Goal: Transaction & Acquisition: Purchase product/service

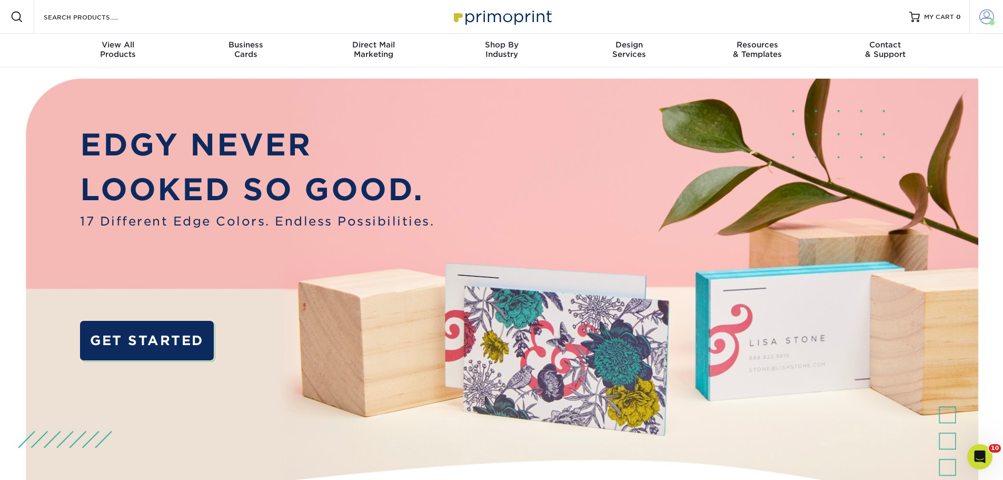
click at [987, 22] on span at bounding box center [986, 16] width 15 height 15
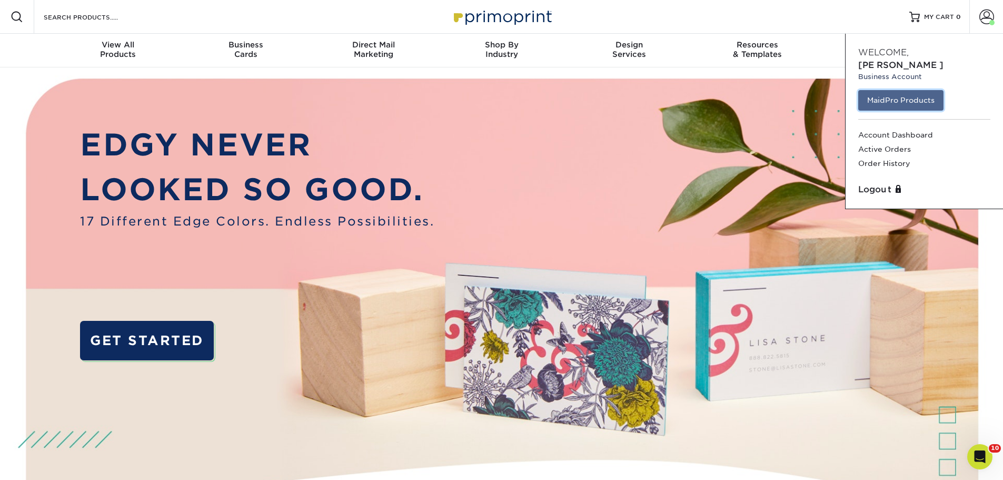
click at [908, 90] on link "MaidPro Products" at bounding box center [900, 100] width 85 height 20
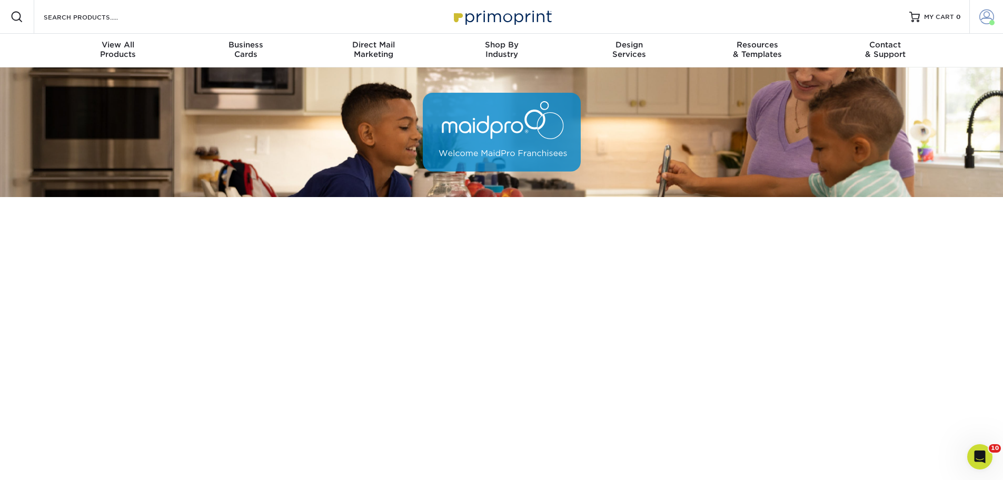
click at [983, 18] on span at bounding box center [986, 16] width 15 height 15
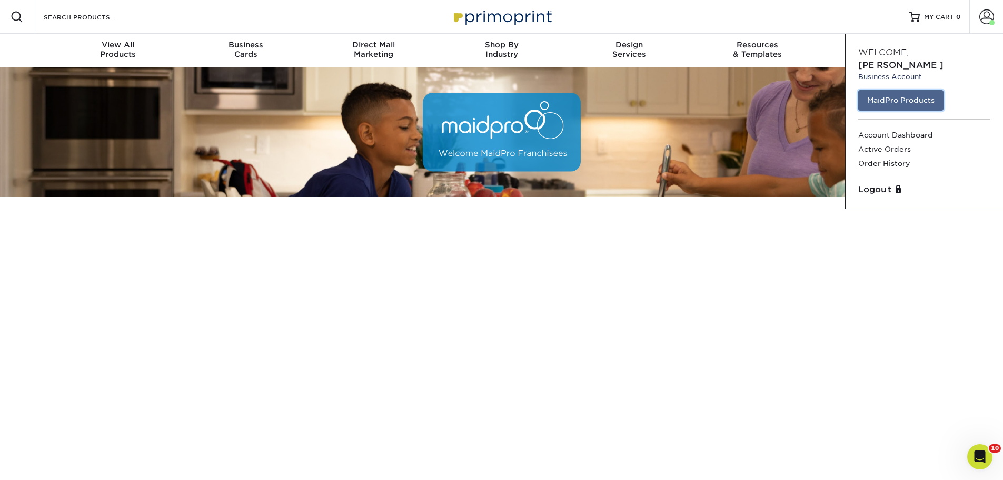
click at [902, 90] on link "MaidPro Products" at bounding box center [900, 100] width 85 height 20
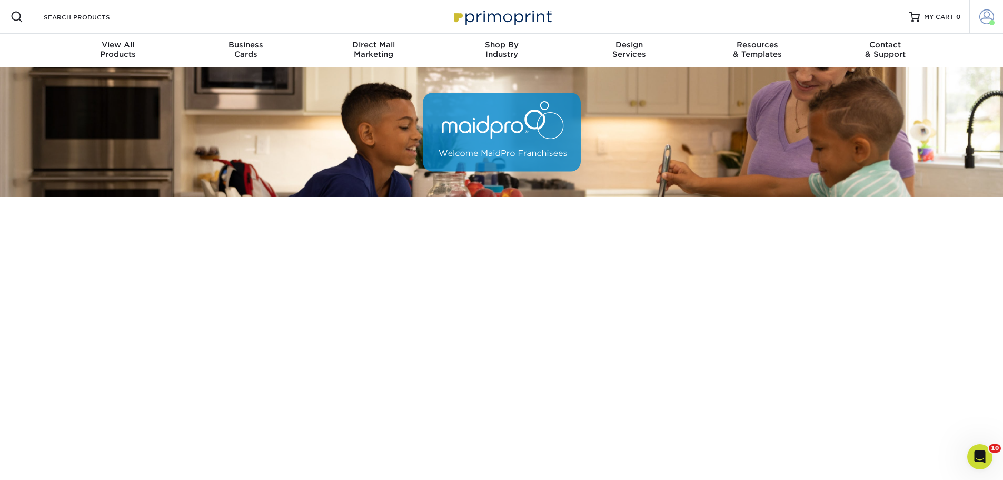
click at [983, 13] on span at bounding box center [986, 16] width 15 height 15
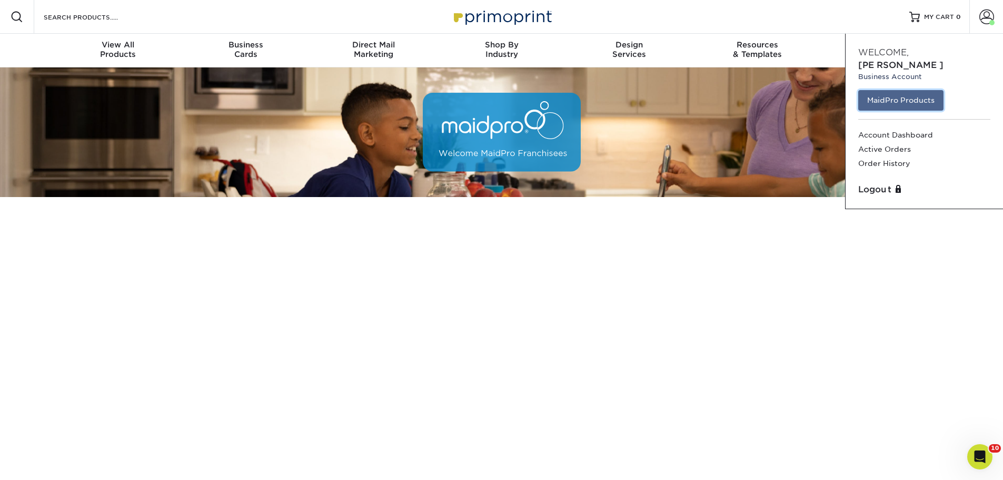
click at [918, 90] on link "MaidPro Products" at bounding box center [900, 100] width 85 height 20
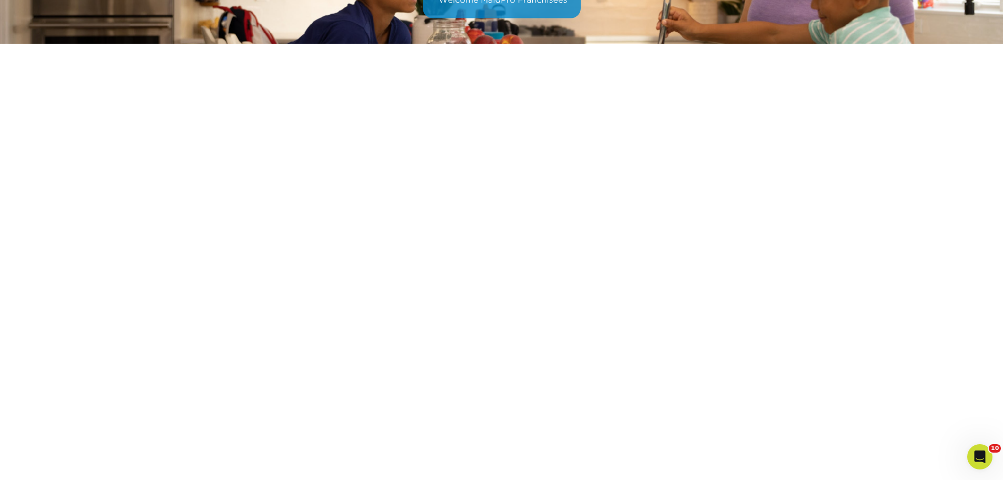
scroll to position [144, 0]
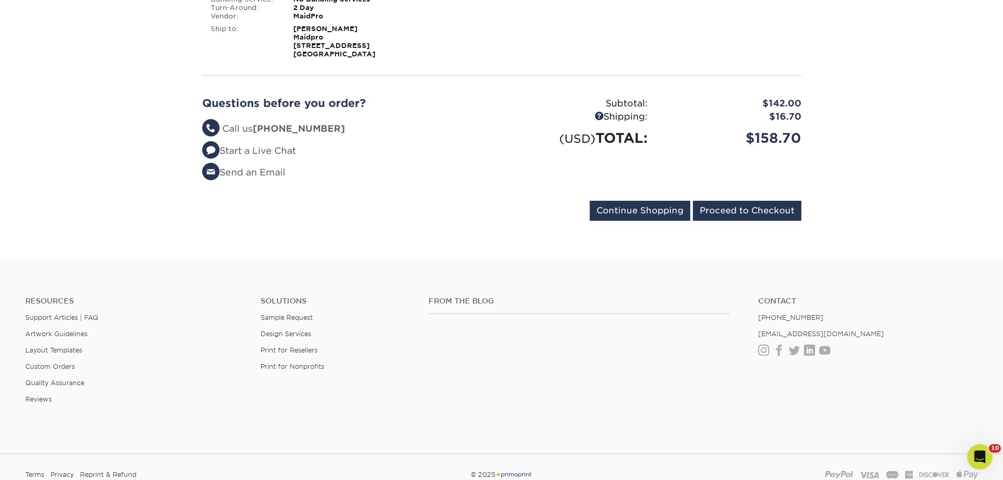
scroll to position [316, 0]
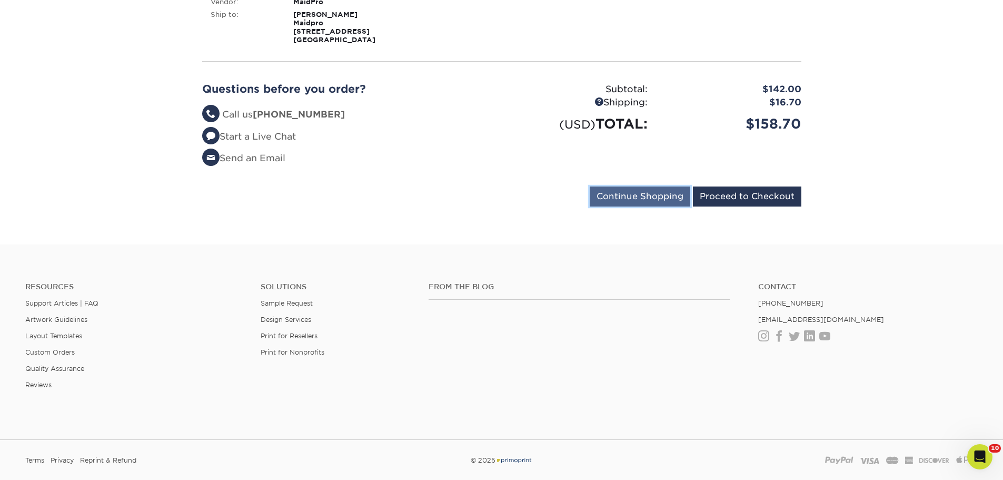
click at [659, 200] on input "Continue Shopping" at bounding box center [640, 196] width 101 height 20
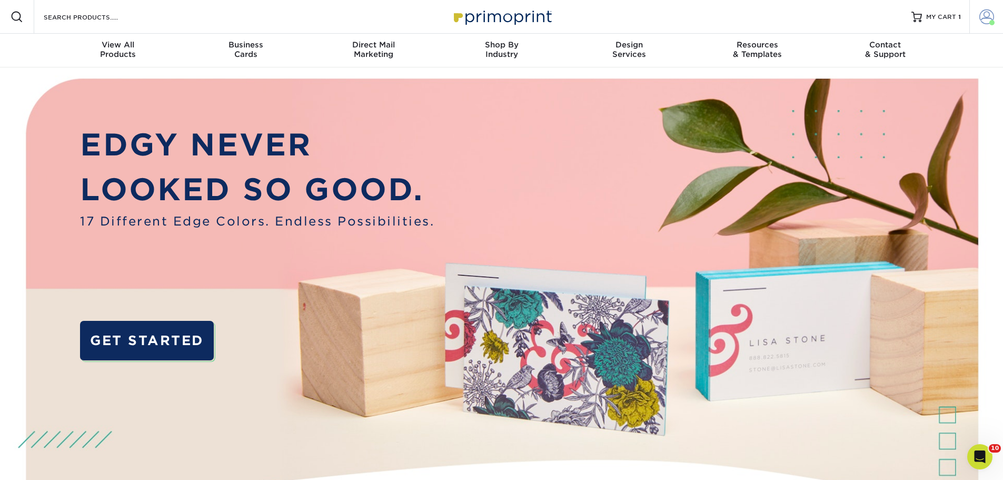
click at [988, 11] on span at bounding box center [986, 16] width 15 height 15
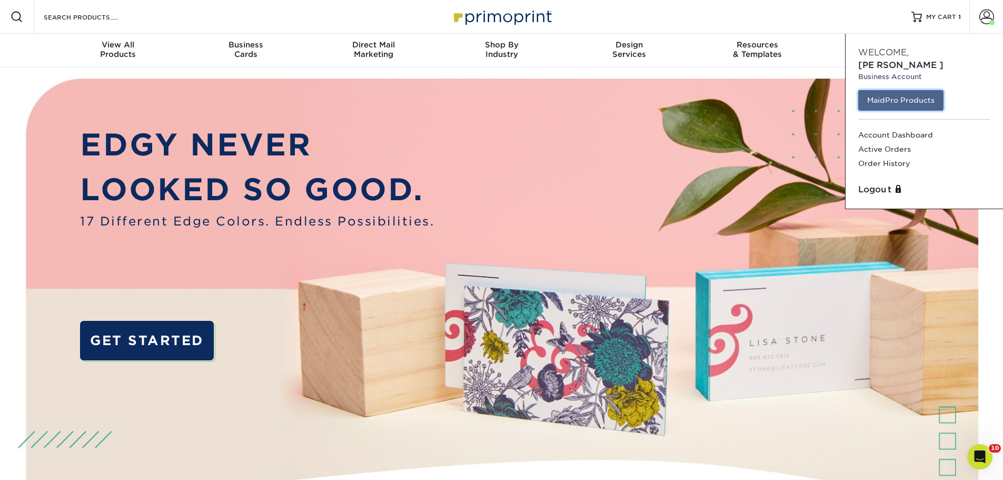
click at [914, 92] on link "MaidPro Products" at bounding box center [900, 100] width 85 height 20
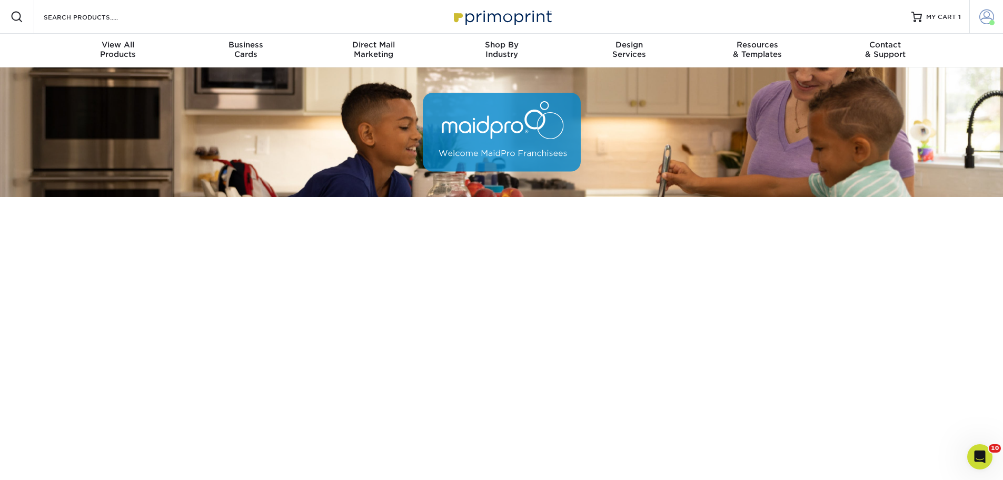
click at [992, 16] on span at bounding box center [986, 16] width 15 height 15
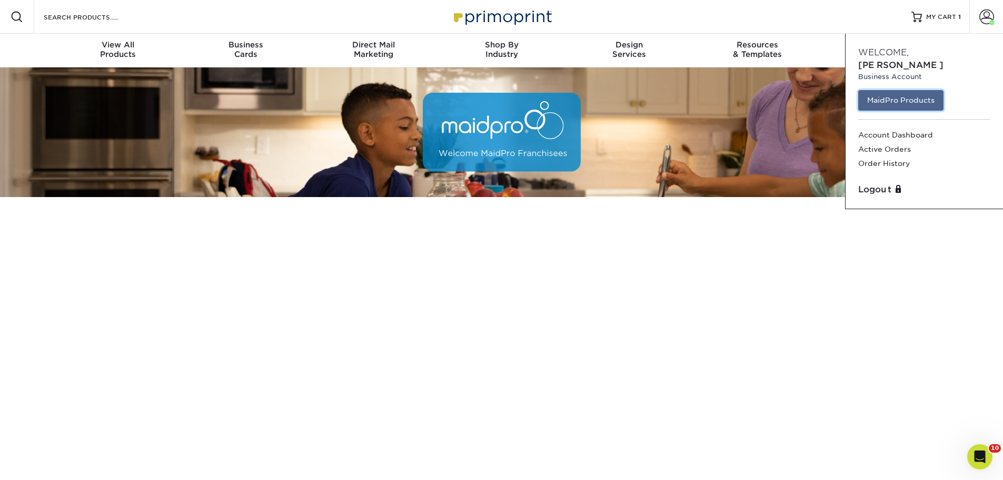
click at [895, 91] on link "MaidPro Products" at bounding box center [900, 100] width 85 height 20
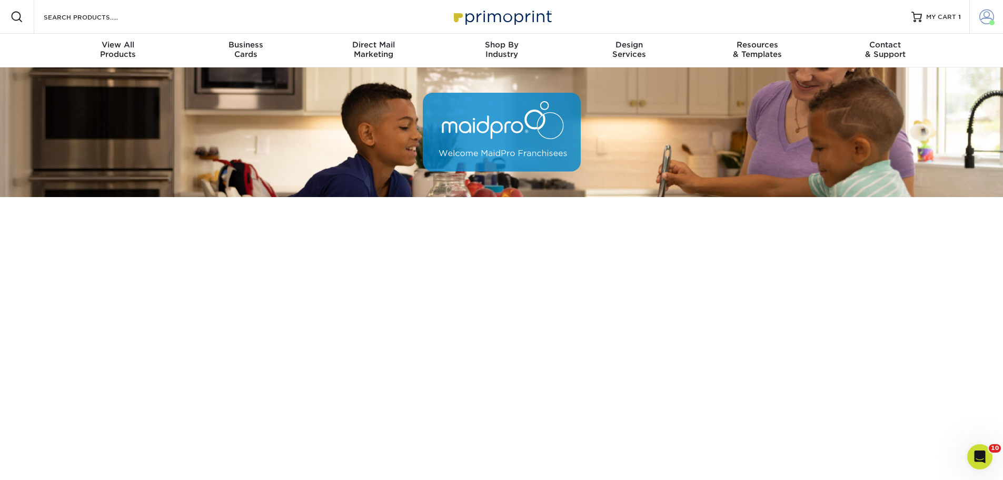
click at [988, 17] on span at bounding box center [986, 16] width 15 height 15
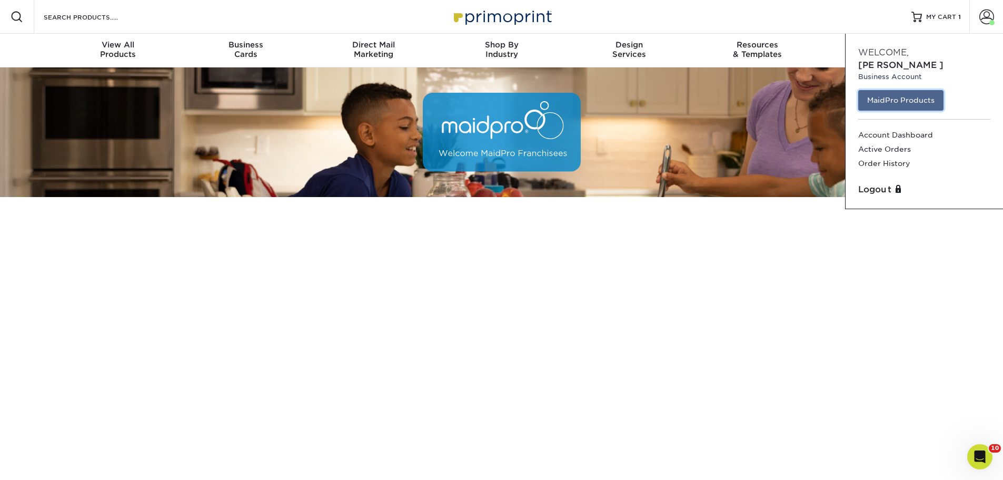
click at [897, 90] on link "MaidPro Products" at bounding box center [900, 100] width 85 height 20
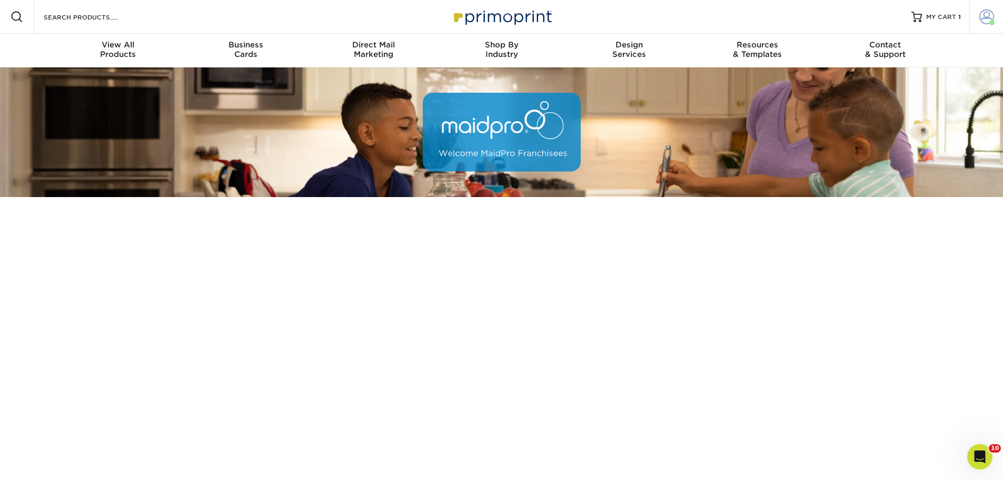
click at [980, 15] on span at bounding box center [986, 16] width 15 height 15
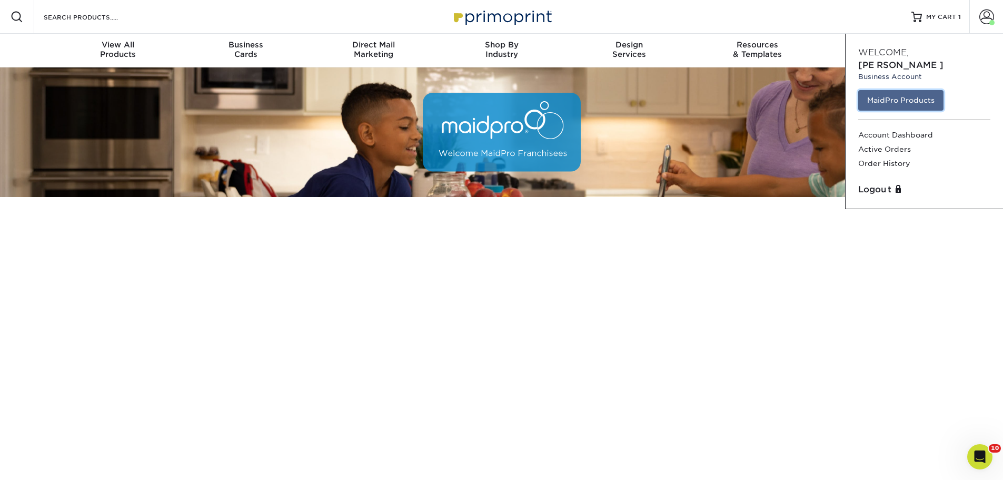
click at [898, 90] on link "MaidPro Products" at bounding box center [900, 100] width 85 height 20
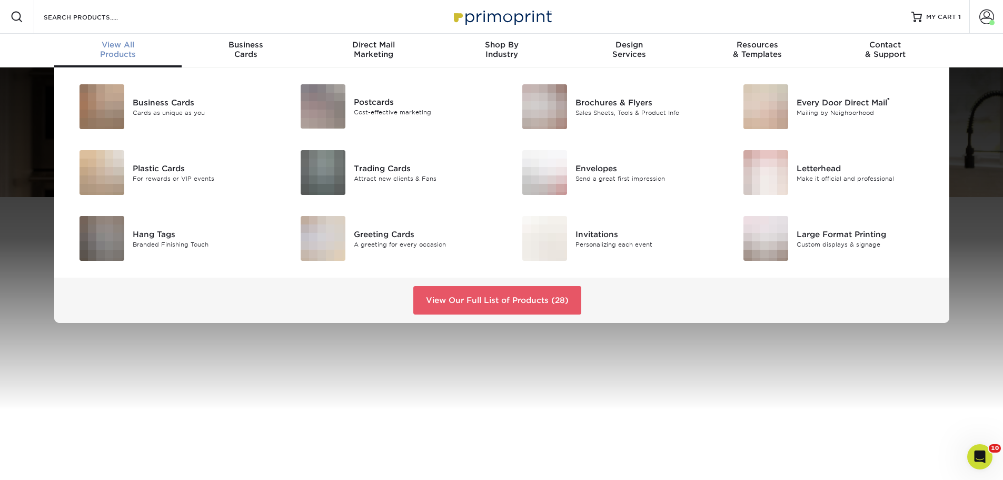
click at [128, 50] on div "View All Products" at bounding box center [118, 49] width 128 height 19
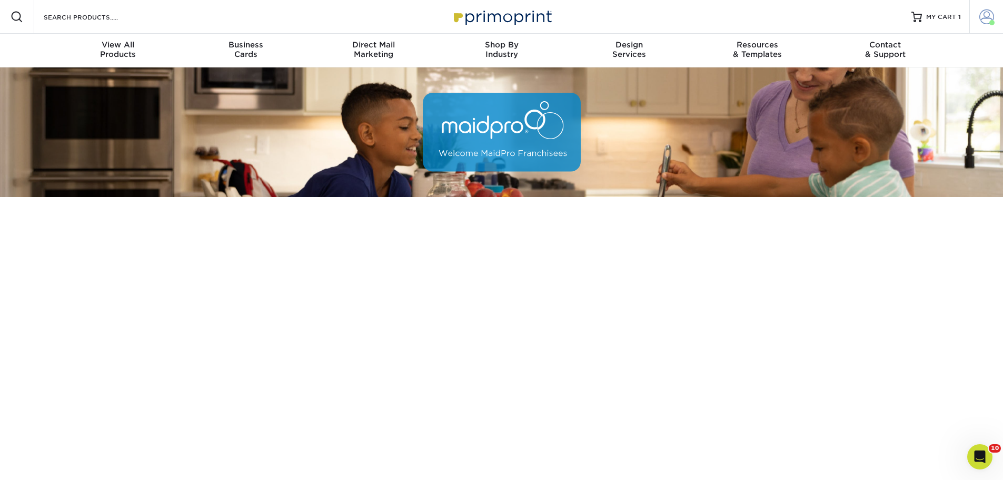
click at [987, 14] on span at bounding box center [986, 16] width 15 height 15
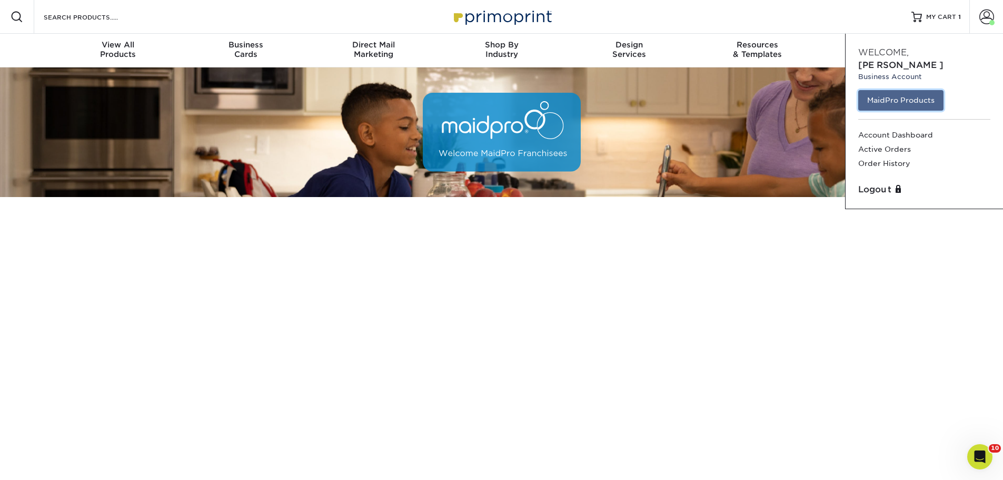
click at [922, 90] on link "MaidPro Products" at bounding box center [900, 100] width 85 height 20
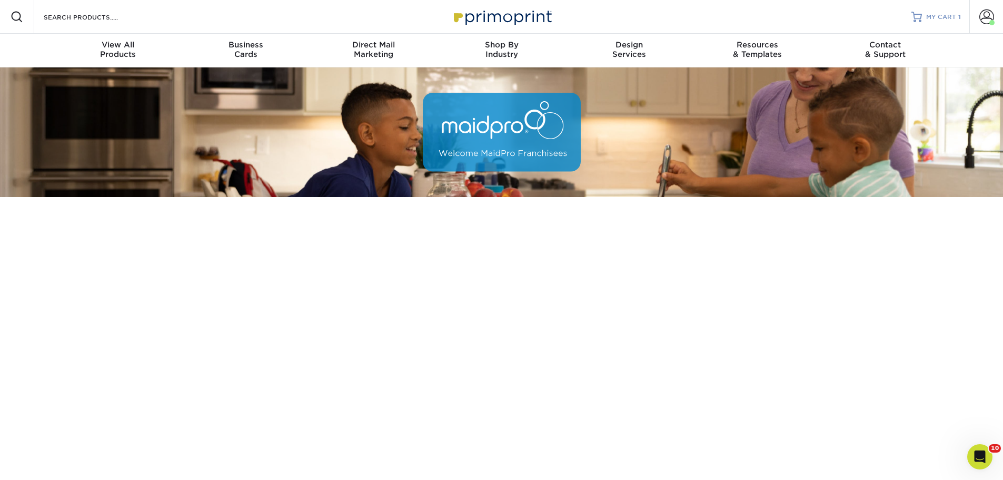
click at [951, 14] on span "MY CART" at bounding box center [941, 17] width 30 height 9
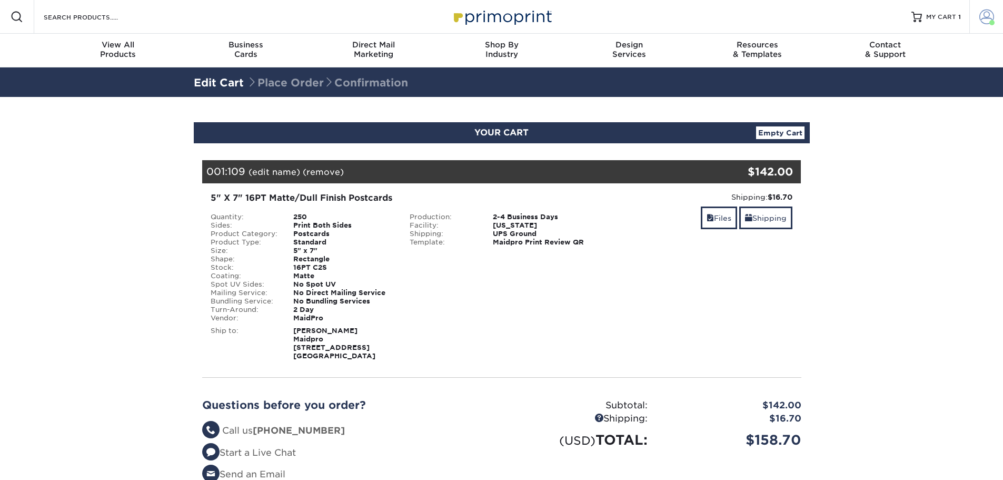
click at [985, 17] on span at bounding box center [986, 16] width 15 height 15
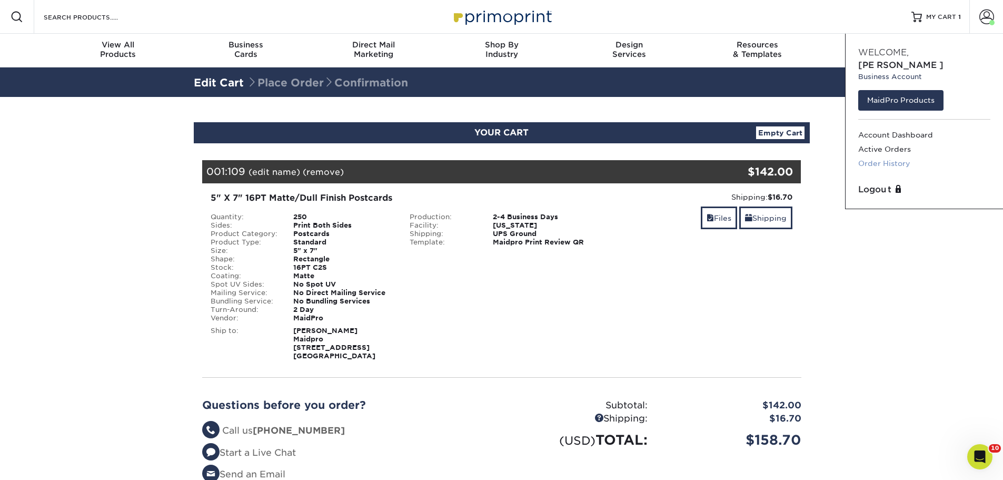
click at [904, 156] on link "Order History" at bounding box center [924, 163] width 132 height 14
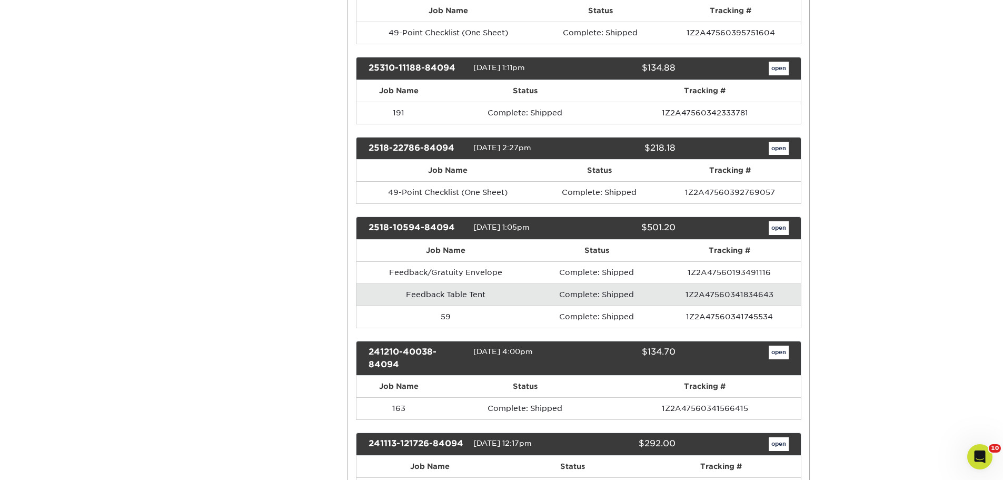
scroll to position [948, 0]
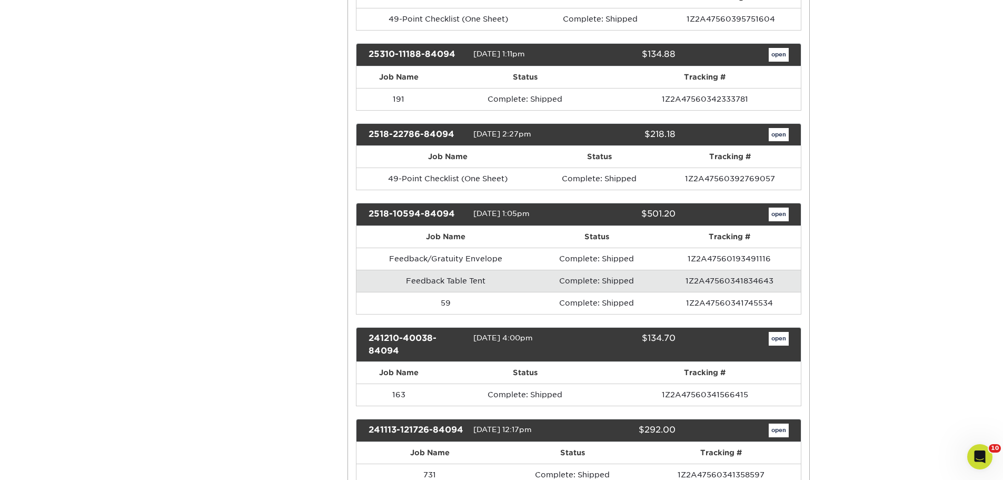
click at [730, 282] on td "1Z2A47560341834643" at bounding box center [729, 281] width 142 height 22
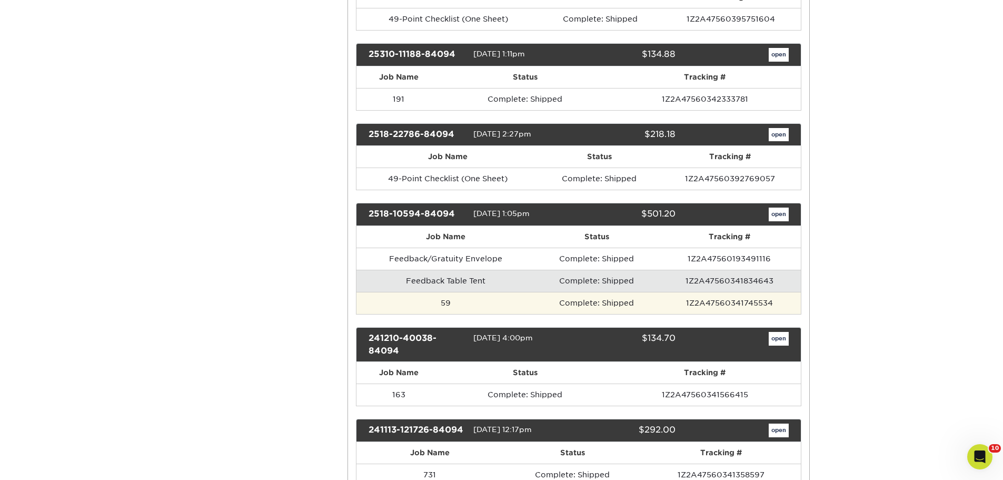
click at [562, 293] on td "Complete: Shipped" at bounding box center [596, 303] width 123 height 22
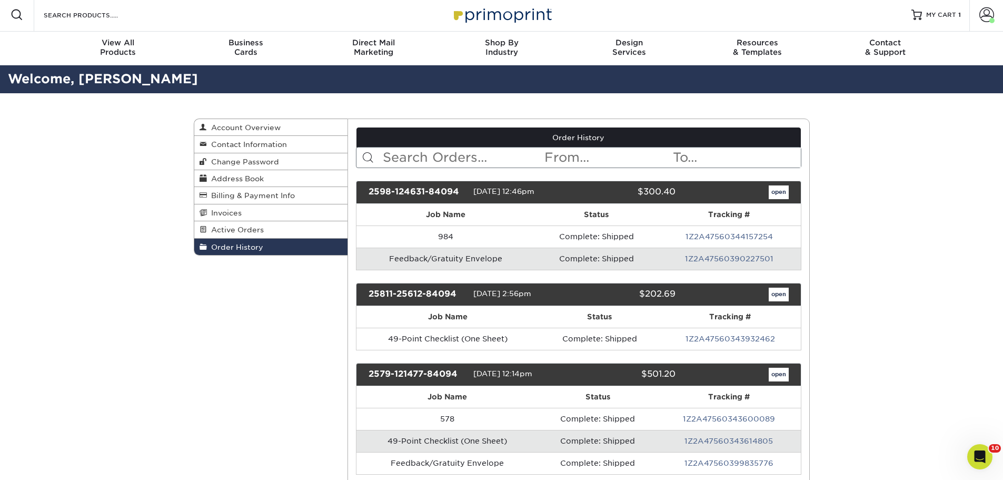
scroll to position [0, 0]
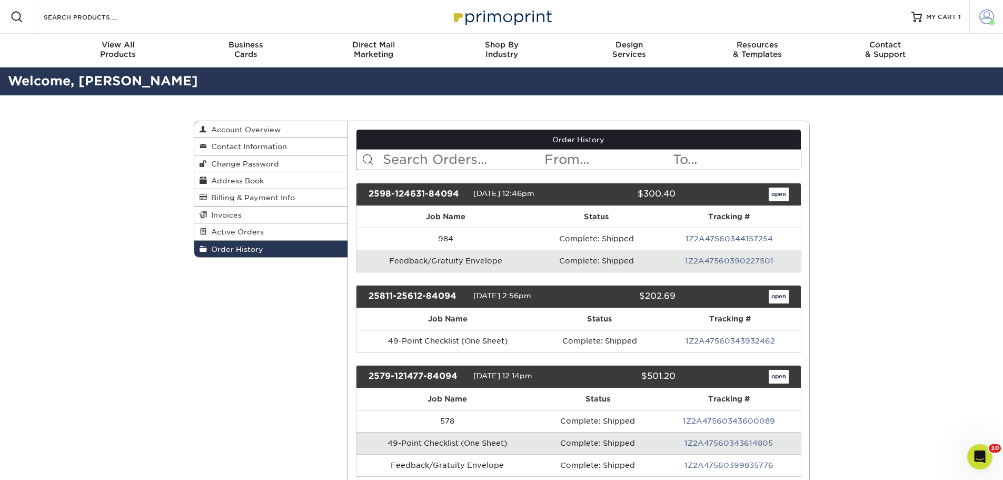
click at [991, 15] on span at bounding box center [986, 16] width 15 height 15
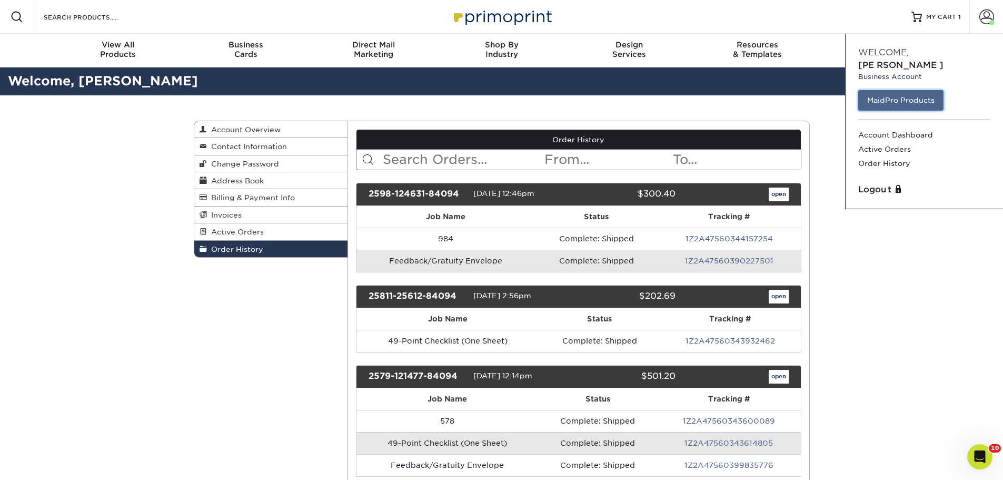
click at [907, 93] on link "MaidPro Products" at bounding box center [900, 100] width 85 height 20
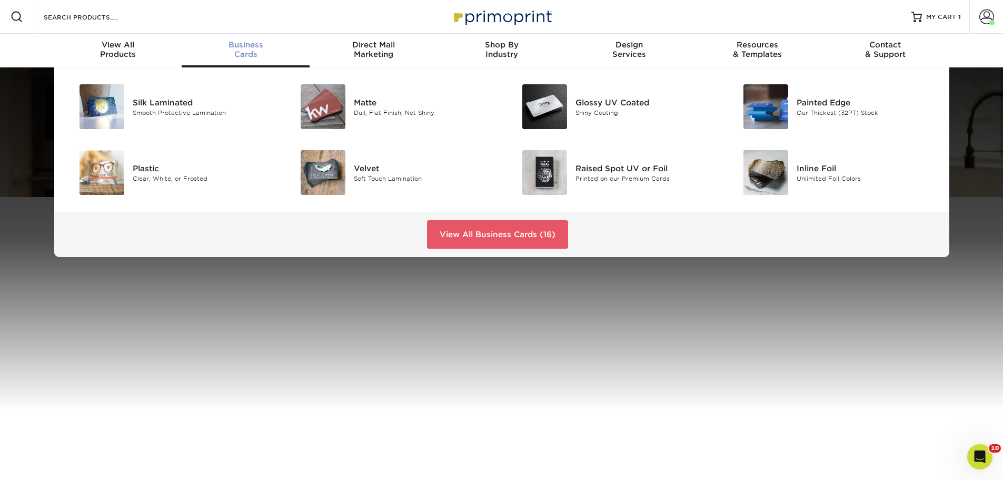
click at [968, 100] on div "Silk Laminated Smooth Protective Lamination Matte Dull, Flat Finish, Not Shiny" at bounding box center [501, 162] width 1003 height 190
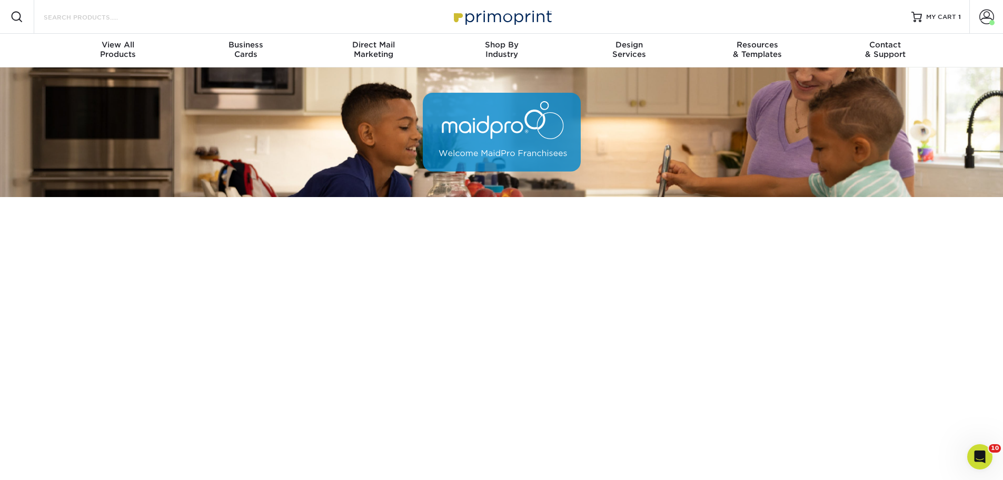
click at [88, 18] on input "Search Products" at bounding box center [94, 17] width 103 height 13
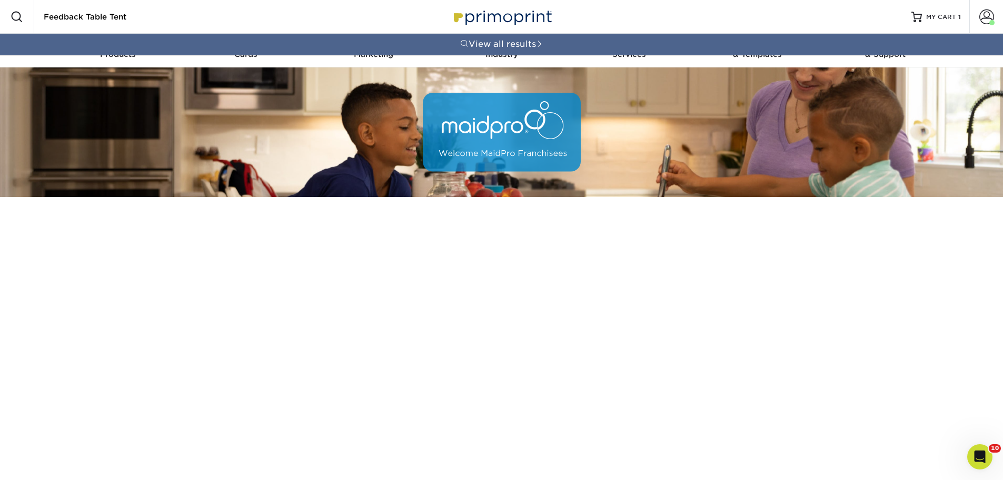
type input "Feedback Table Tent"
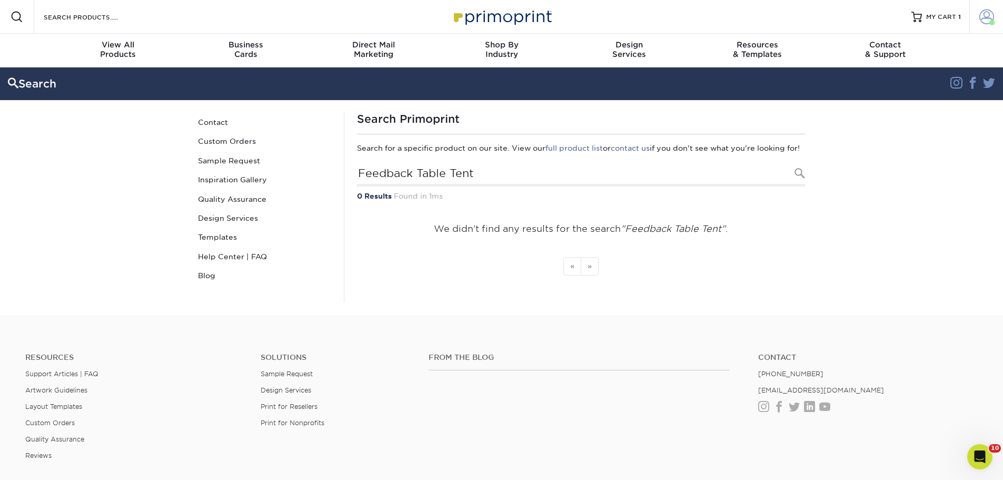
click at [987, 19] on span at bounding box center [986, 16] width 15 height 15
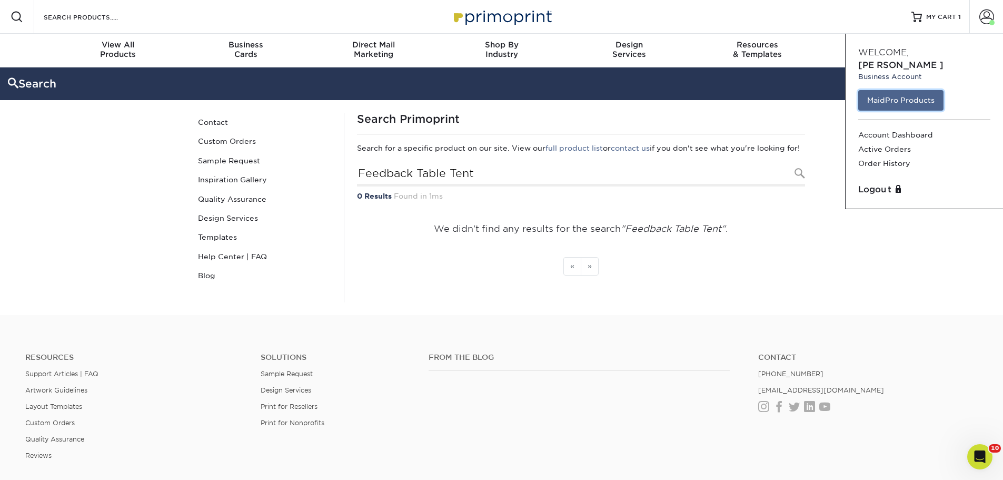
click at [916, 90] on link "MaidPro Products" at bounding box center [900, 100] width 85 height 20
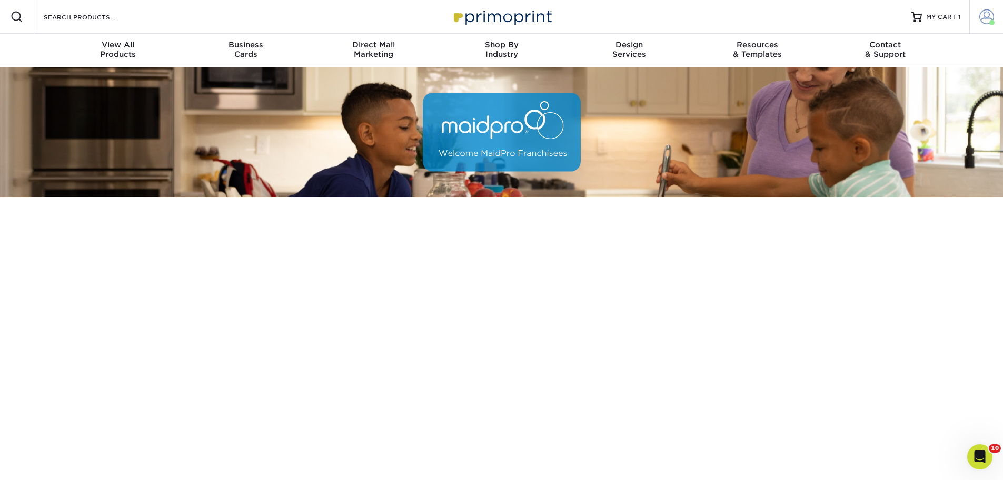
click at [990, 19] on span at bounding box center [986, 16] width 15 height 15
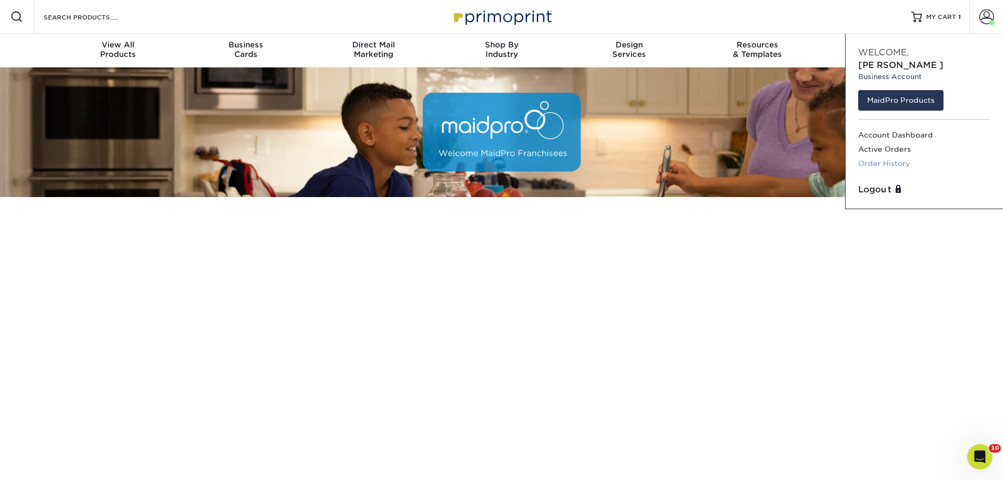
click at [898, 156] on link "Order History" at bounding box center [924, 163] width 132 height 14
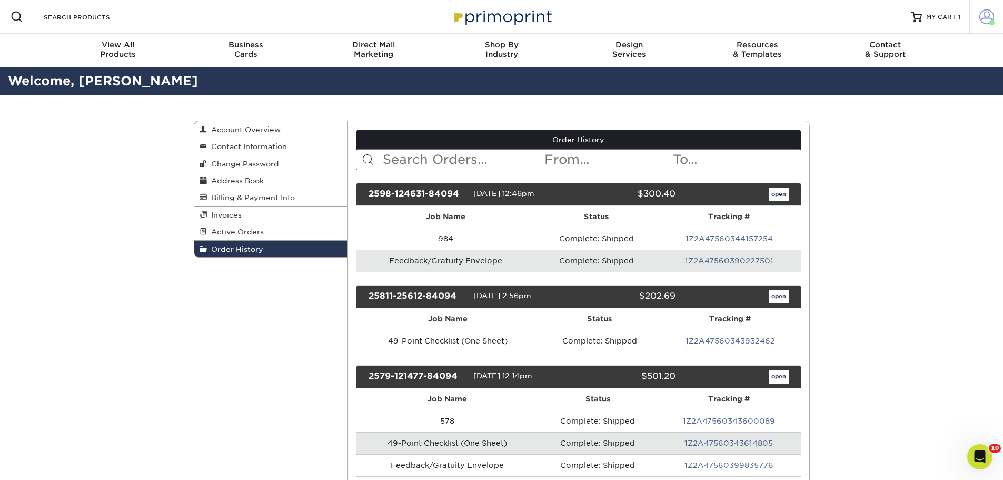
click at [993, 13] on span at bounding box center [986, 16] width 15 height 15
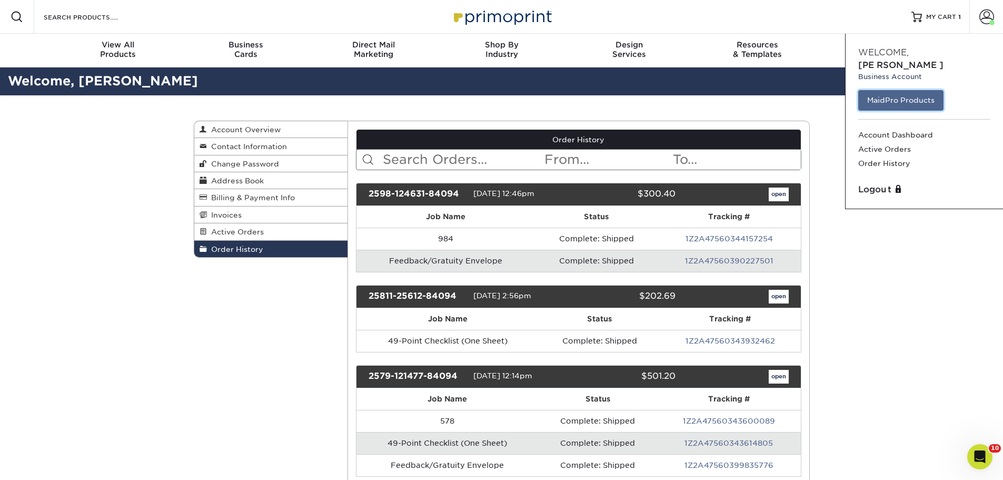
click at [923, 90] on link "MaidPro Products" at bounding box center [900, 100] width 85 height 20
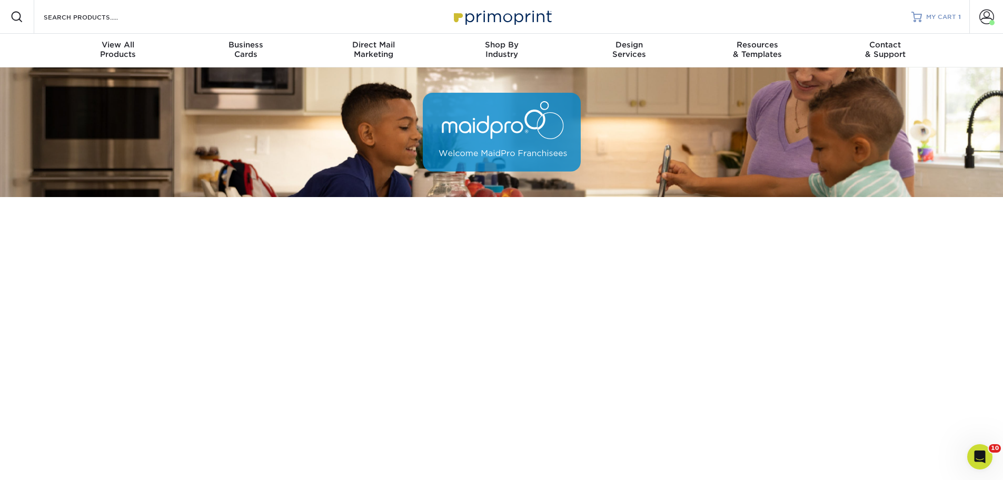
click at [959, 18] on span "1" at bounding box center [959, 16] width 3 height 7
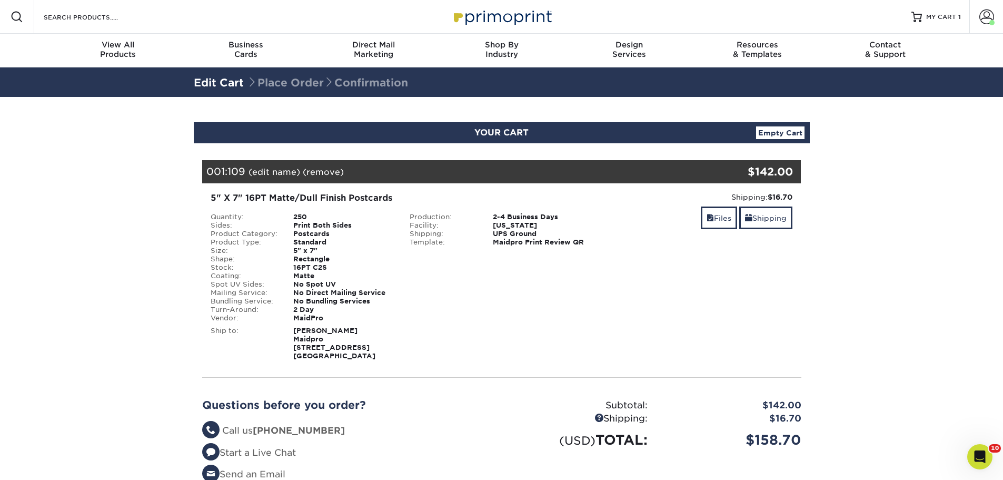
click at [322, 171] on link "(remove)" at bounding box center [323, 172] width 41 height 10
click at [519, 169] on link "Yes" at bounding box center [518, 172] width 15 height 10
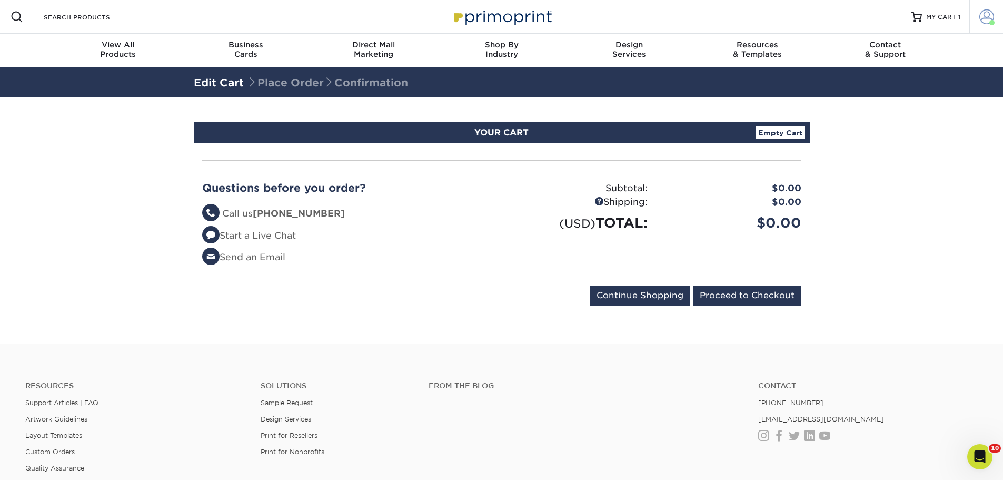
click at [993, 18] on span at bounding box center [986, 16] width 15 height 15
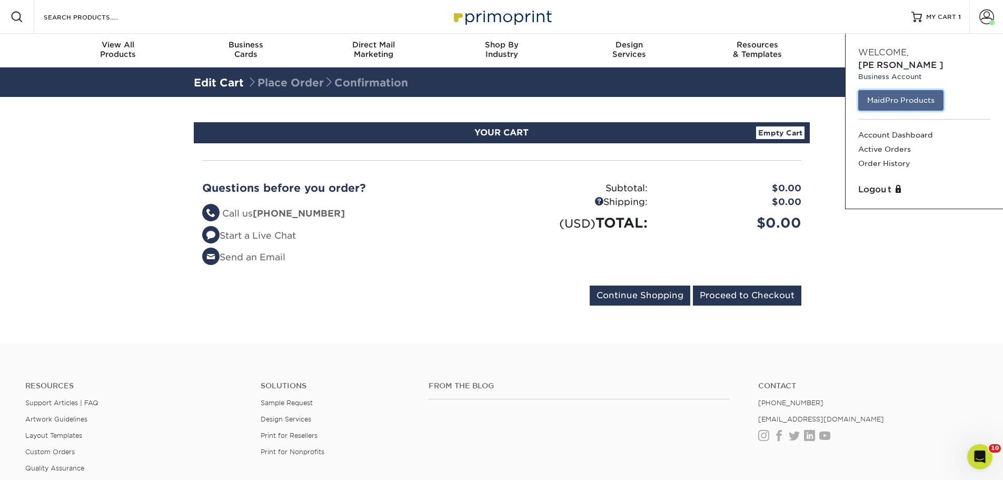
click at [927, 90] on link "MaidPro Products" at bounding box center [900, 100] width 85 height 20
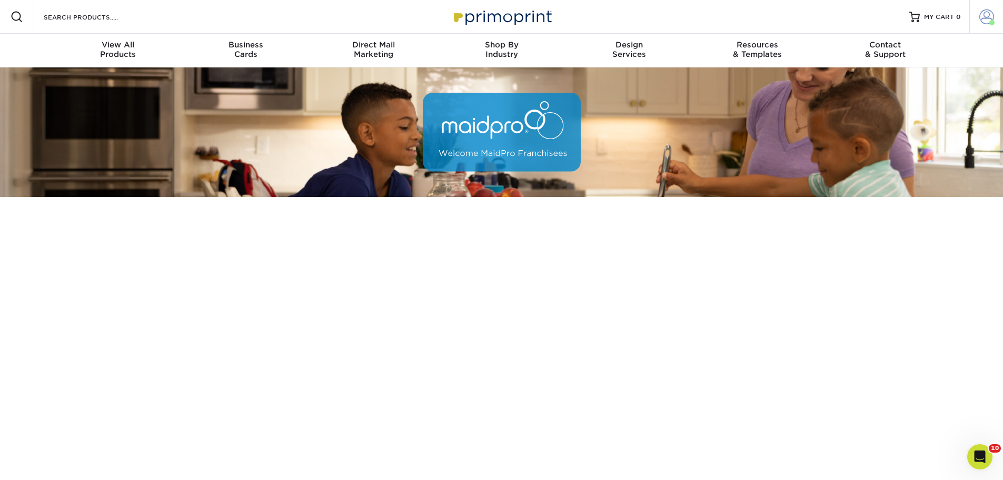
click at [992, 18] on span at bounding box center [986, 16] width 15 height 15
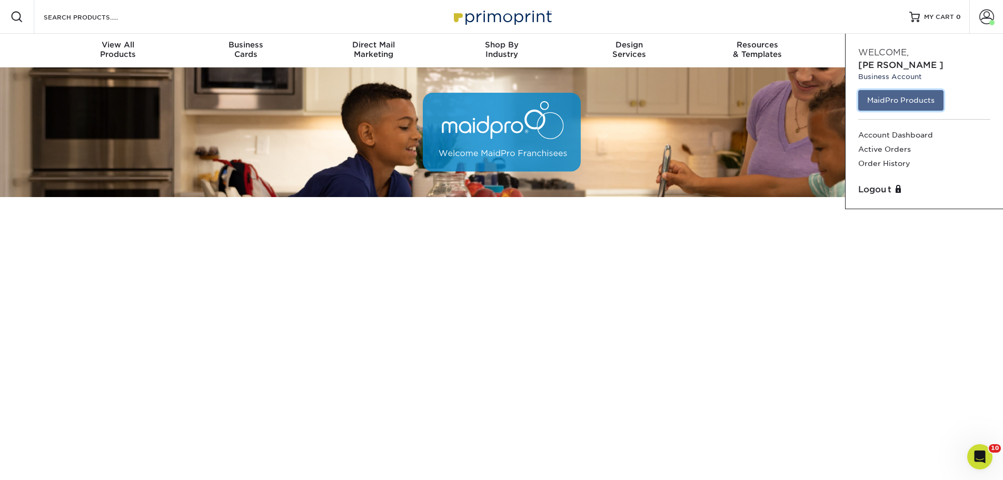
click at [908, 90] on link "MaidPro Products" at bounding box center [900, 100] width 85 height 20
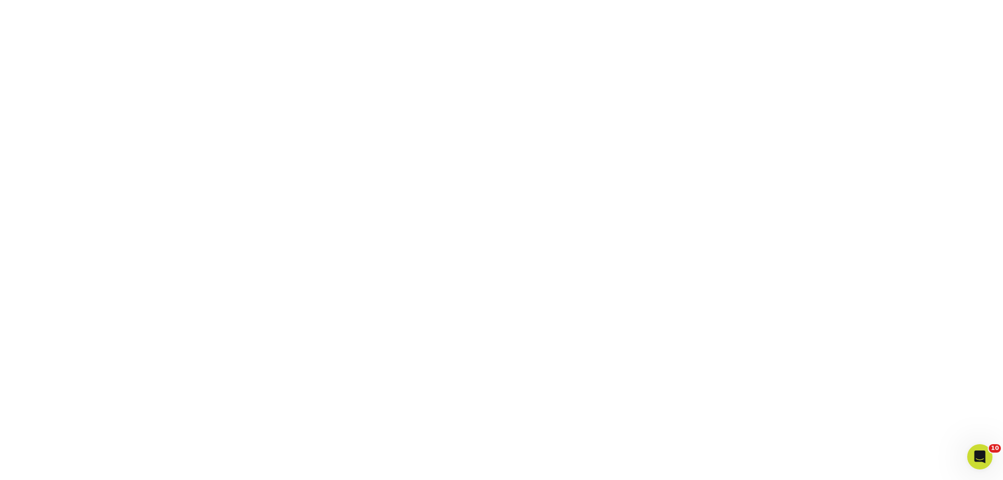
scroll to position [196, 0]
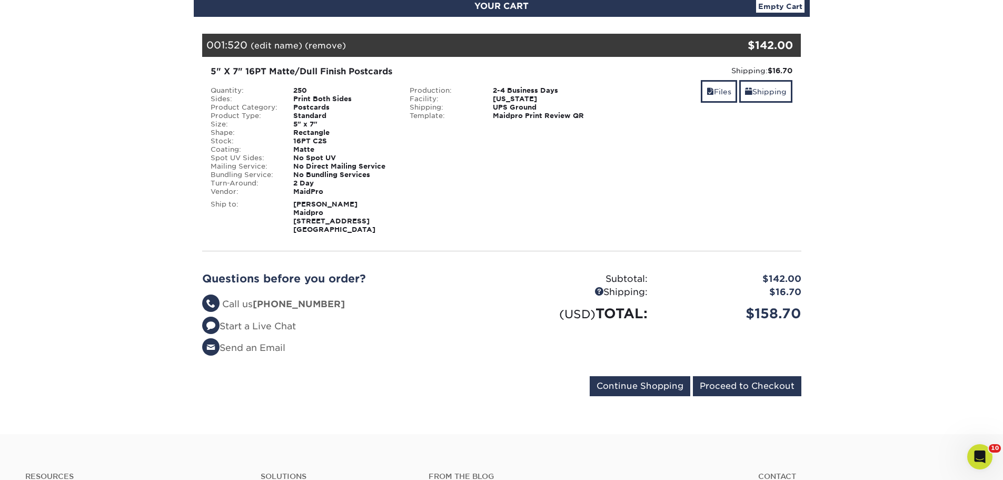
scroll to position [263, 0]
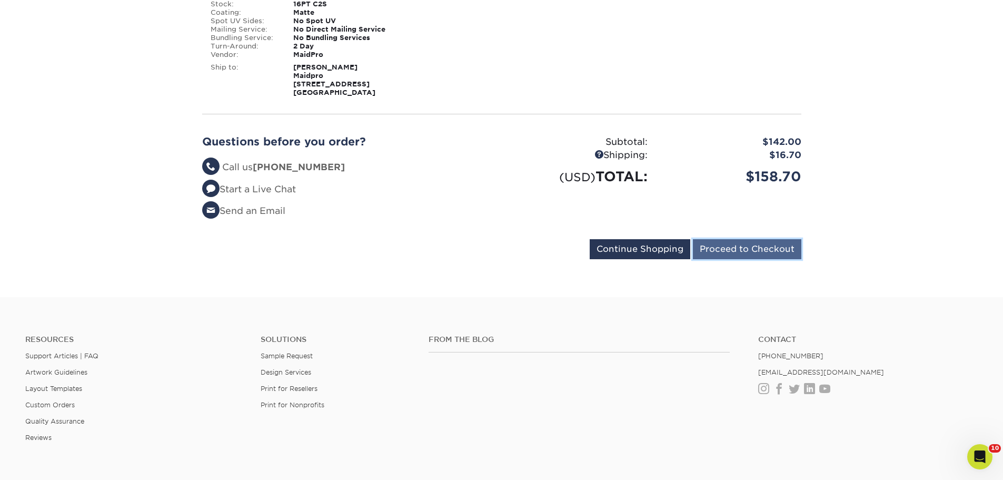
click at [747, 249] on input "Proceed to Checkout" at bounding box center [747, 249] width 108 height 20
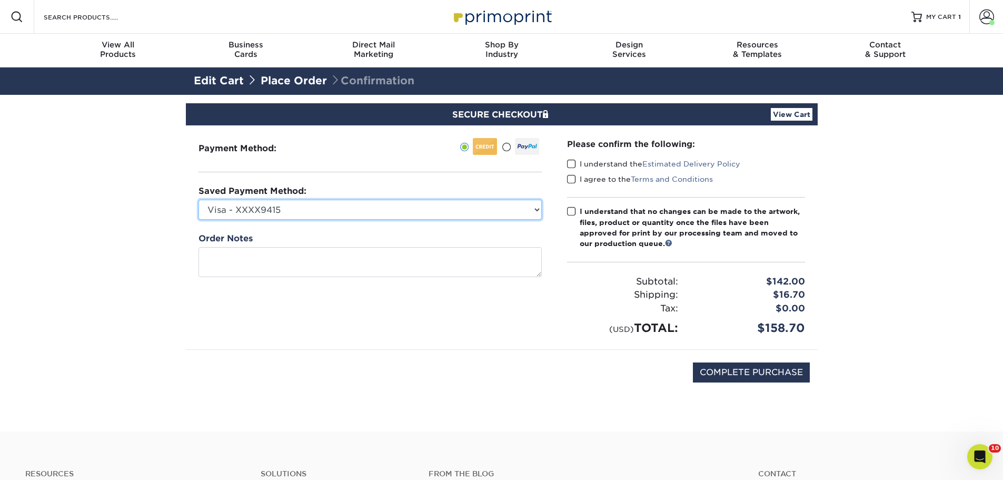
click at [534, 211] on select "Visa - XXXX9415 Visa - XXXX1504 Visa - XXXX7550 Visa - XXXX7444 Visa - XXXX5298…" at bounding box center [370, 210] width 343 height 20
select select "49294"
click at [199, 200] on select "Visa - XXXX9415 Visa - XXXX1504 Visa - XXXX7550 Visa - XXXX7444 Visa - XXXX5298…" at bounding box center [370, 210] width 343 height 20
click at [576, 164] on label "I understand the Estimated Delivery Policy" at bounding box center [653, 164] width 173 height 11
click at [0, 0] on input "I understand the Estimated Delivery Policy" at bounding box center [0, 0] width 0 height 0
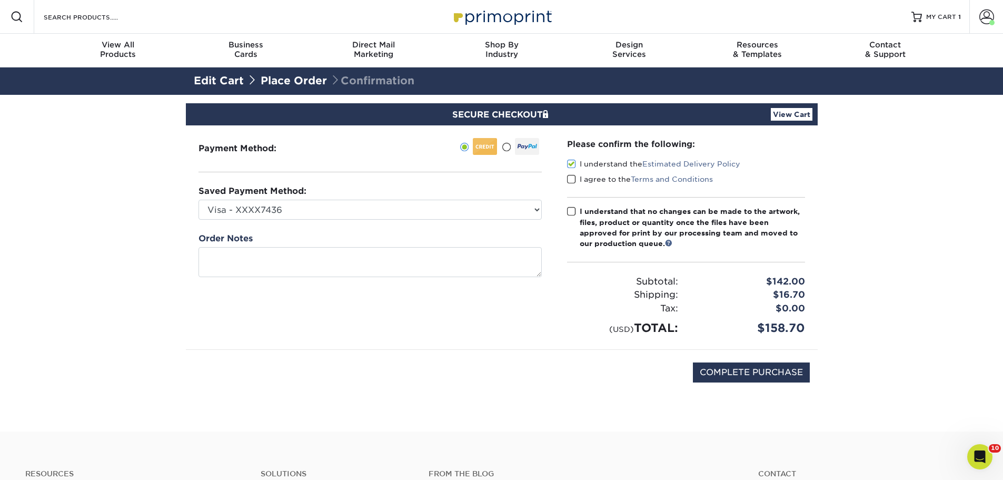
click at [571, 179] on span at bounding box center [571, 179] width 9 height 10
click at [0, 0] on input "I agree to the Terms and Conditions" at bounding box center [0, 0] width 0 height 0
click at [569, 212] on span at bounding box center [571, 211] width 9 height 10
click at [0, 0] on input "I understand that no changes can be made to the artwork, files, product or quan…" at bounding box center [0, 0] width 0 height 0
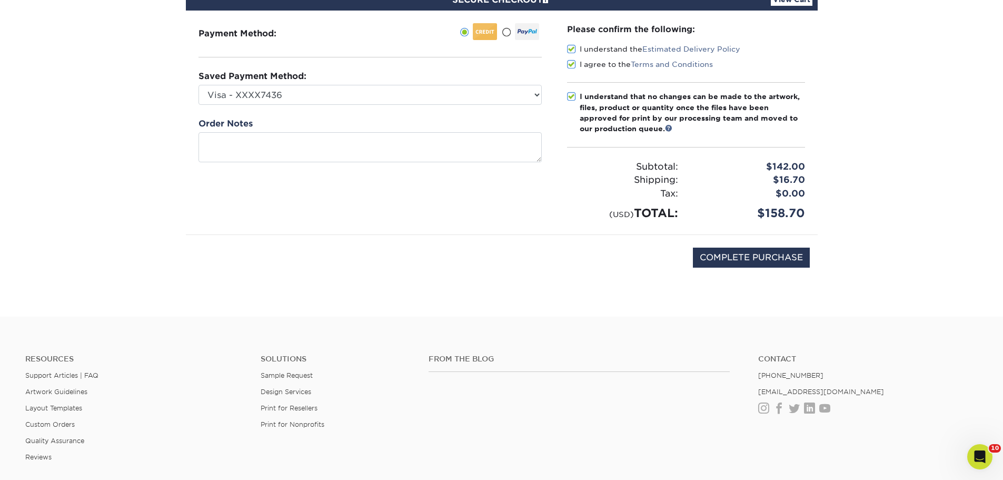
scroll to position [211, 0]
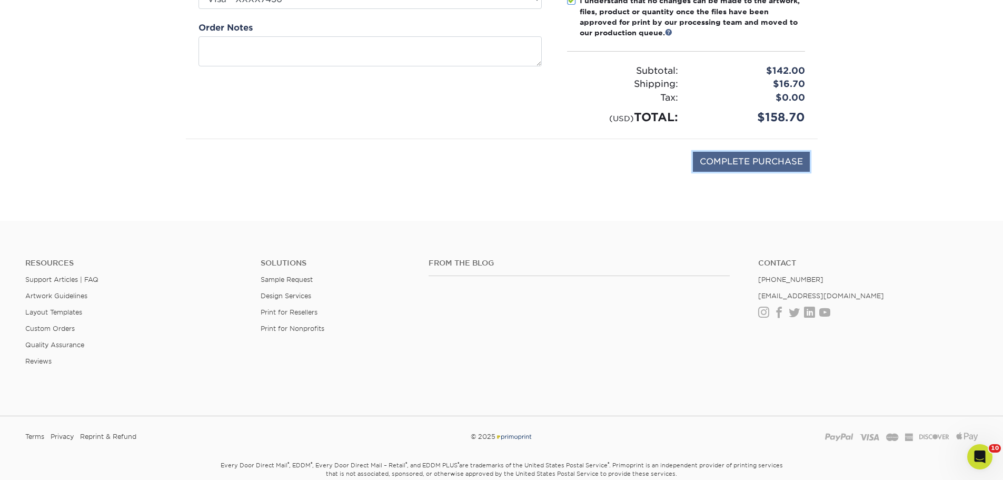
click at [729, 167] on input "COMPLETE PURCHASE" at bounding box center [751, 162] width 117 height 20
type input "PROCESSING, PLEASE WAIT..."
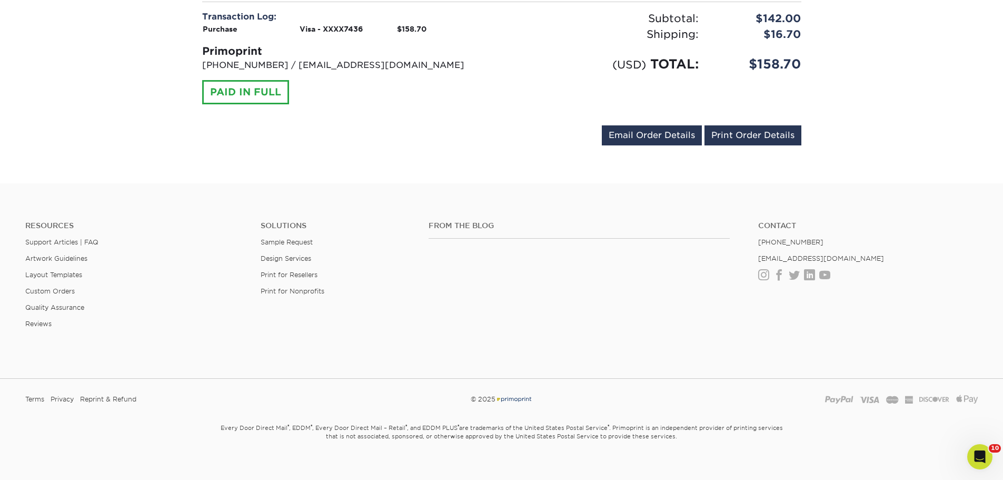
scroll to position [562, 0]
